Goal: Information Seeking & Learning: Learn about a topic

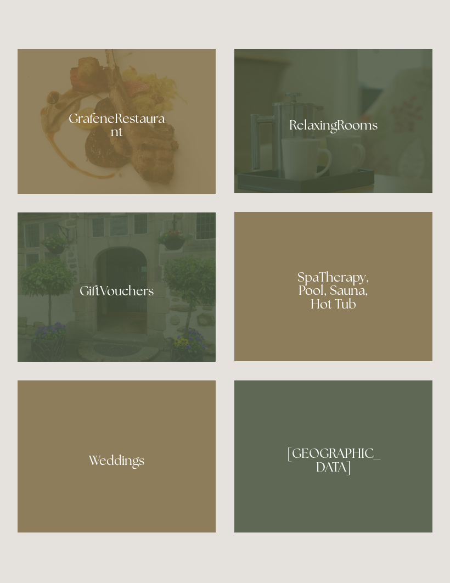
scroll to position [809, 0]
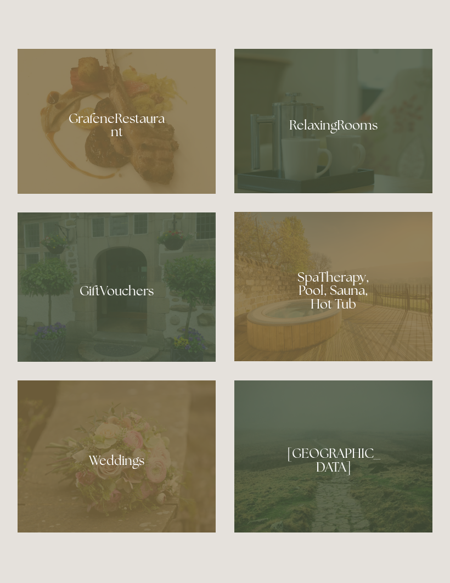
click at [397, 193] on div at bounding box center [334, 121] width 198 height 144
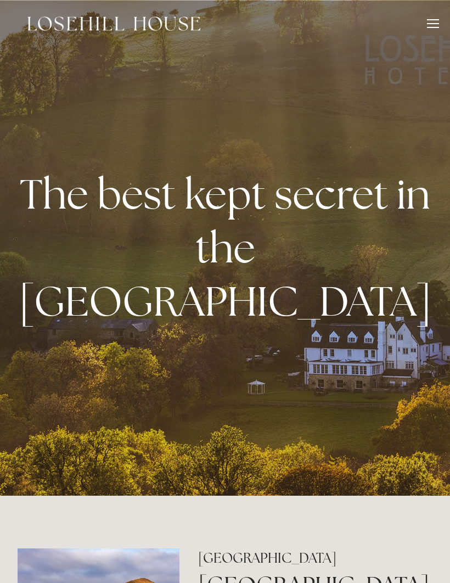
scroll to position [848, 0]
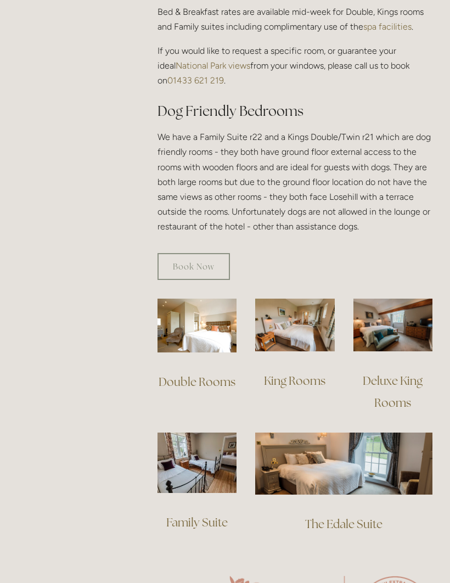
scroll to position [599, 0]
click at [380, 433] on img at bounding box center [343, 464] width 177 height 62
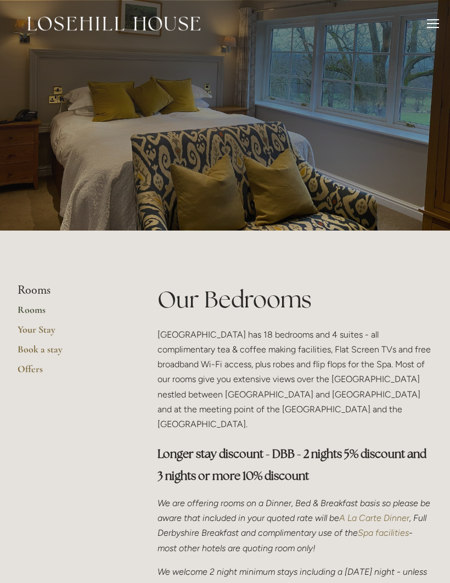
scroll to position [637, 0]
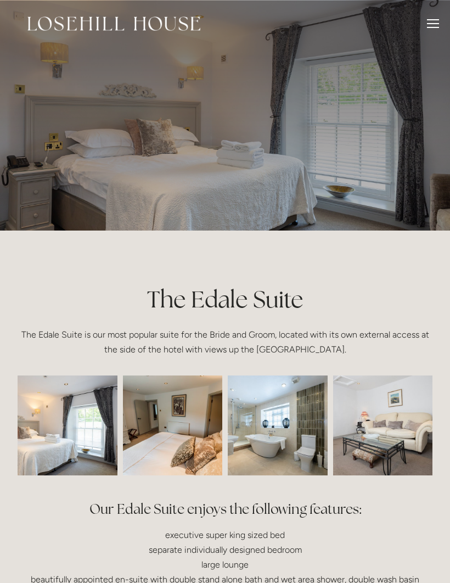
click at [389, 412] on img at bounding box center [383, 426] width 150 height 100
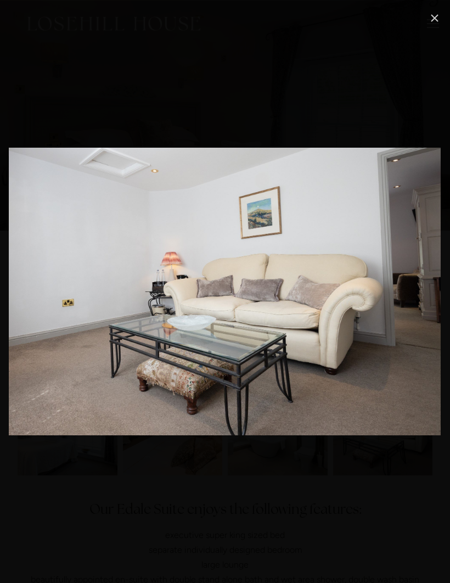
click at [436, 21] on link "Close" at bounding box center [434, 18] width 13 height 13
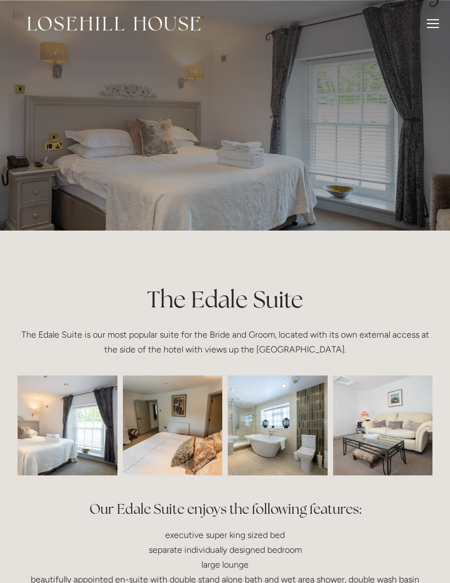
click at [302, 424] on img at bounding box center [278, 426] width 150 height 100
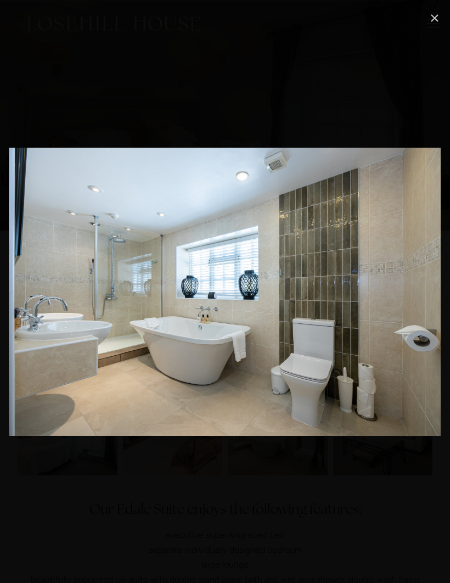
click at [438, 25] on link "Close" at bounding box center [434, 18] width 13 height 13
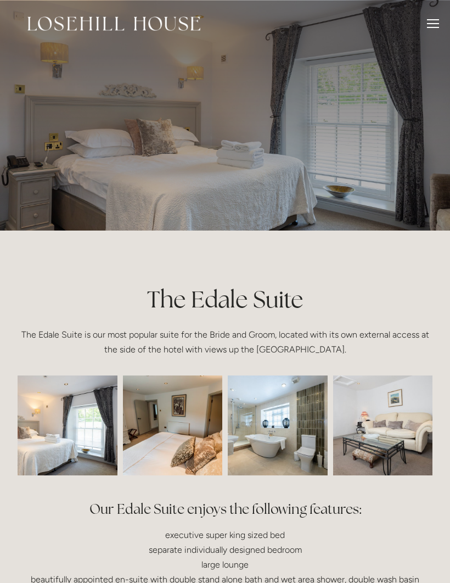
click at [197, 431] on img at bounding box center [173, 426] width 150 height 100
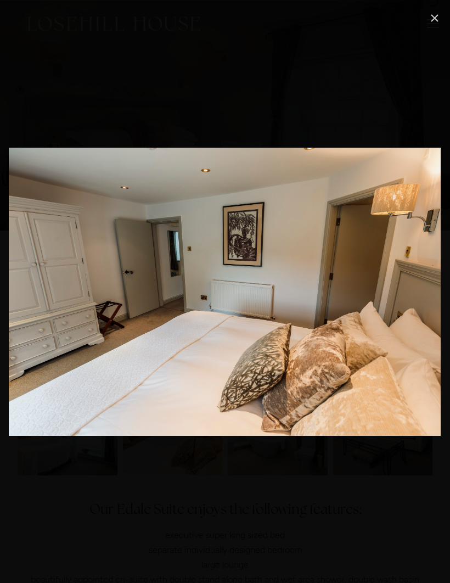
click at [438, 22] on link "Close" at bounding box center [434, 18] width 13 height 13
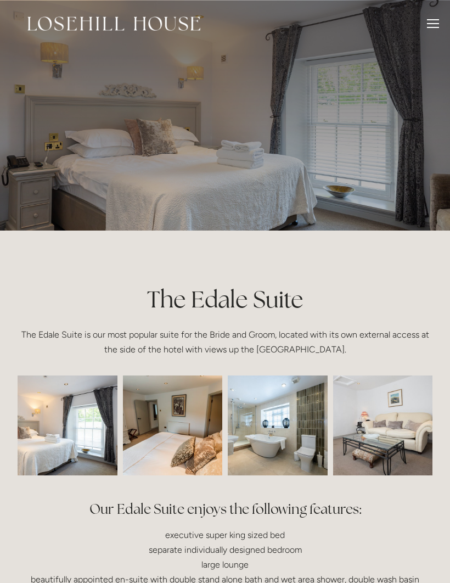
click at [87, 416] on img at bounding box center [48, 426] width 150 height 100
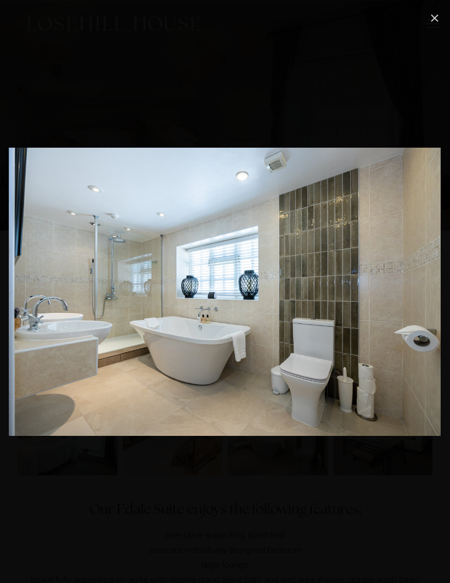
click at [432, 25] on link "Close" at bounding box center [434, 18] width 13 height 13
